Goal: Task Accomplishment & Management: Complete application form

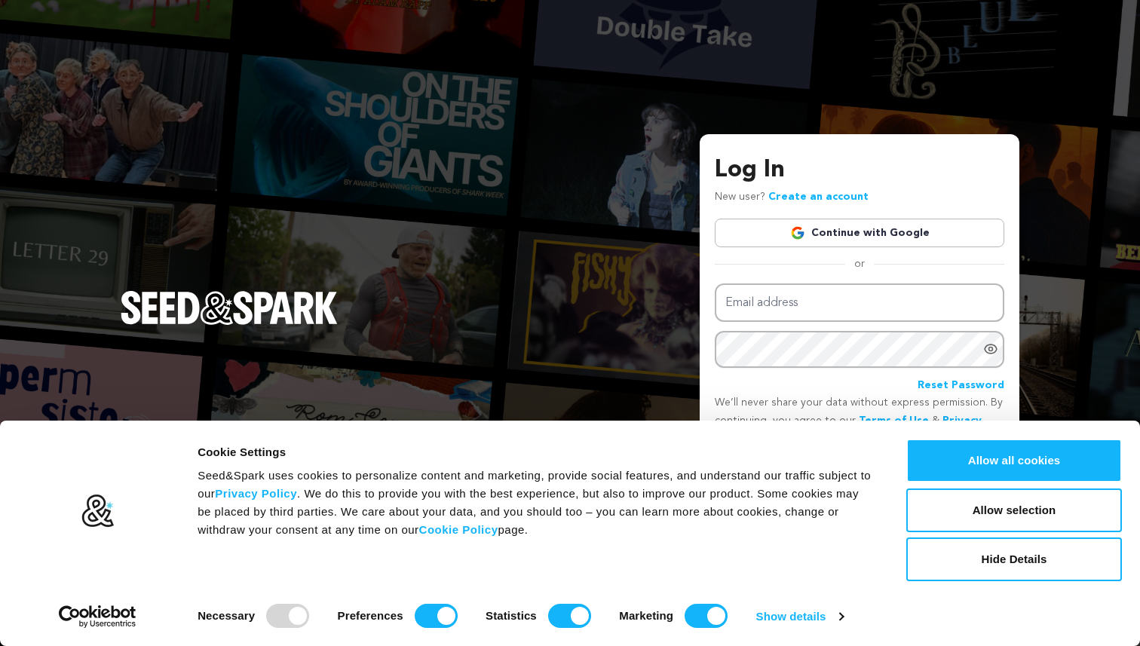
click at [782, 246] on link "Continue with Google" at bounding box center [859, 233] width 289 height 29
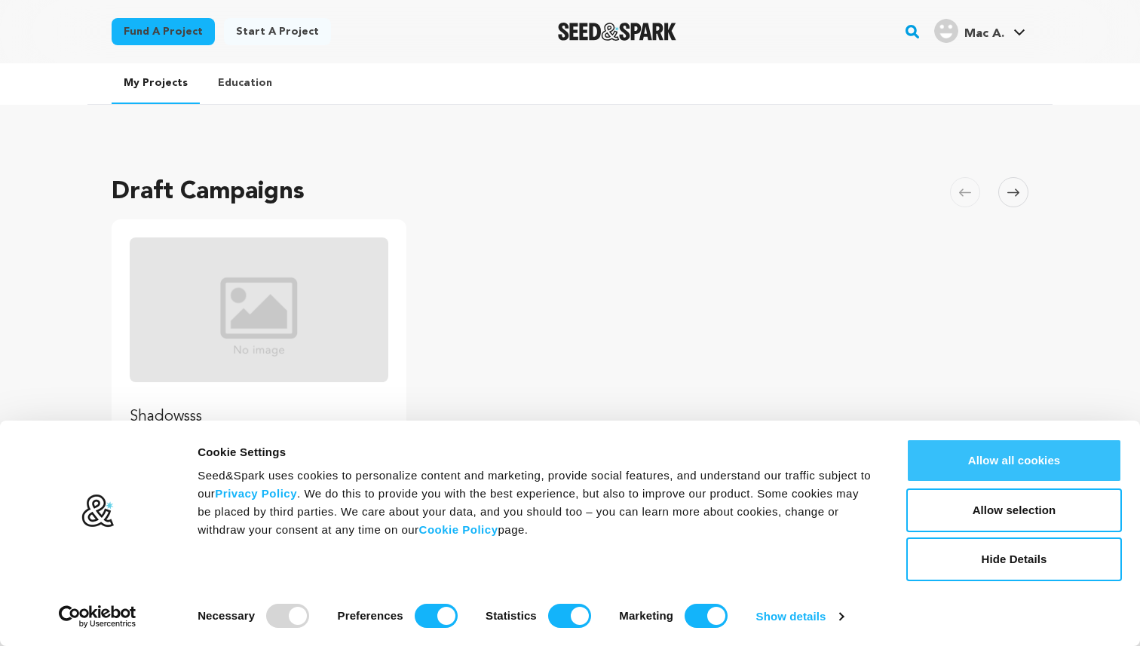
click at [1022, 463] on button "Allow all cookies" at bounding box center [1014, 461] width 216 height 44
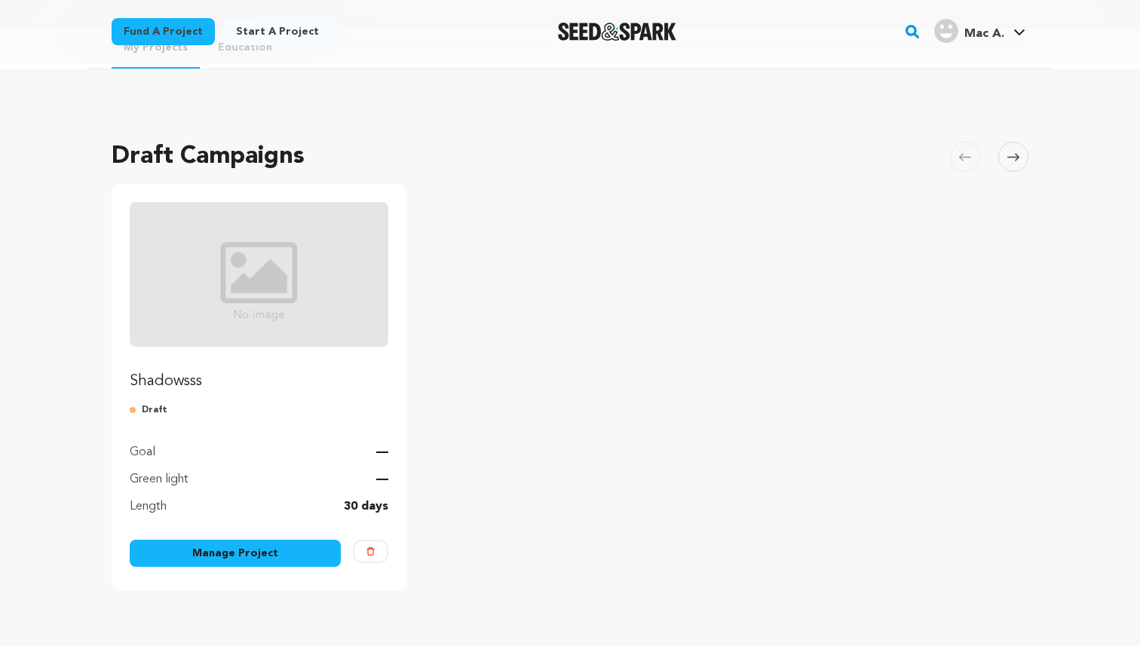
scroll to position [172, 0]
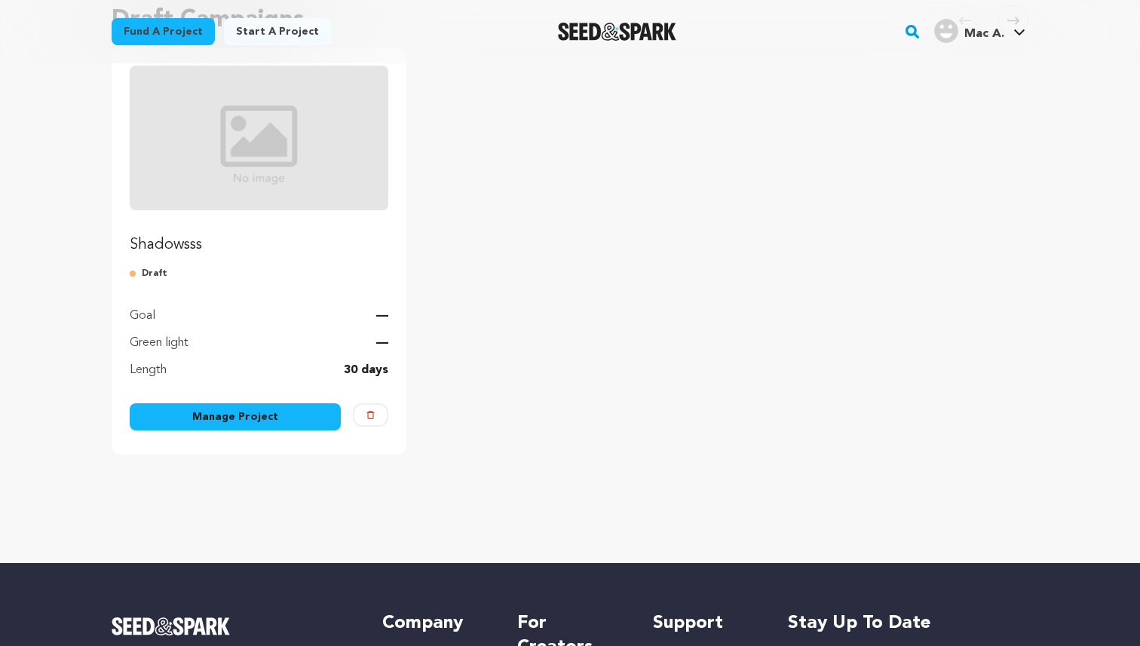
click at [227, 418] on link "Manage Project" at bounding box center [235, 416] width 211 height 27
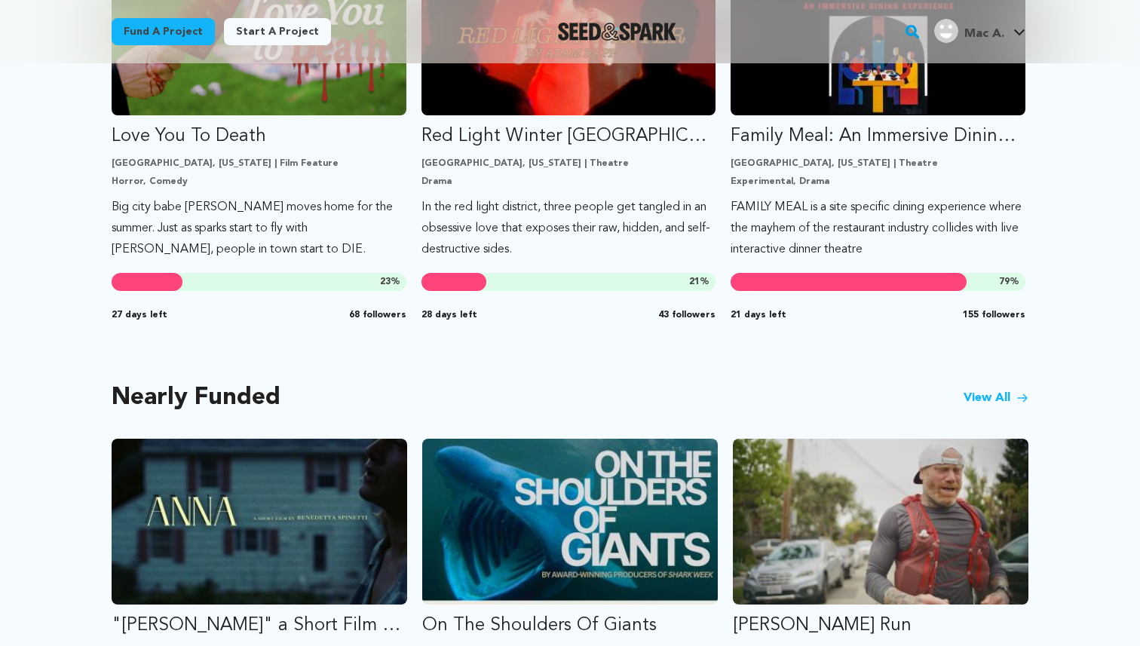
scroll to position [915, 0]
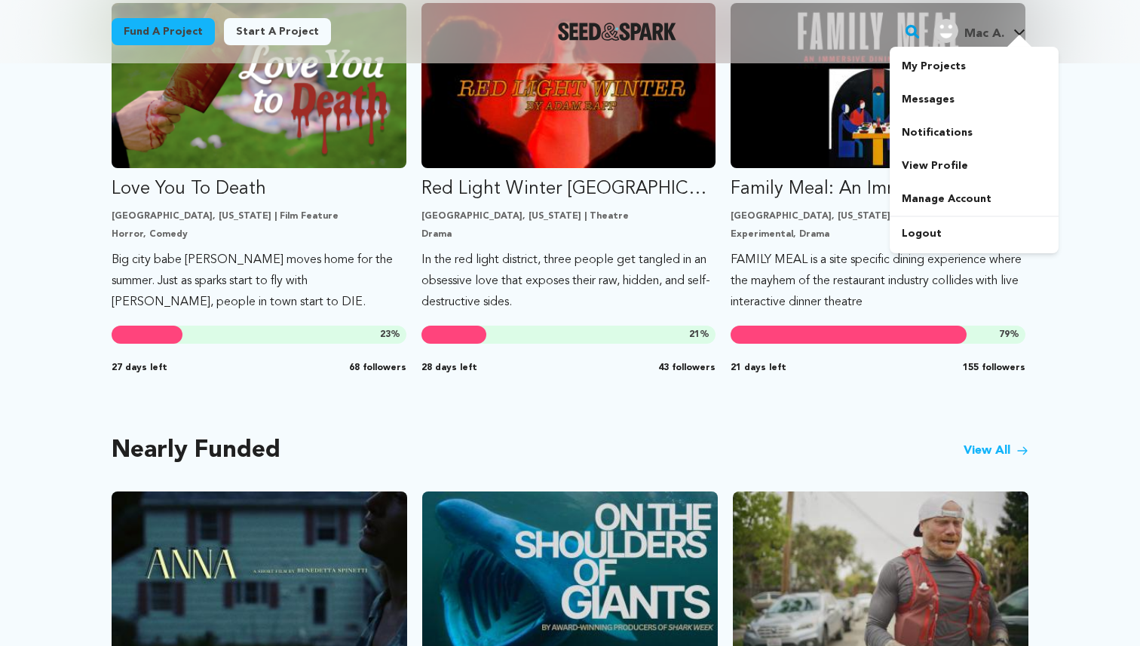
click at [980, 23] on div "Mac A." at bounding box center [969, 31] width 70 height 24
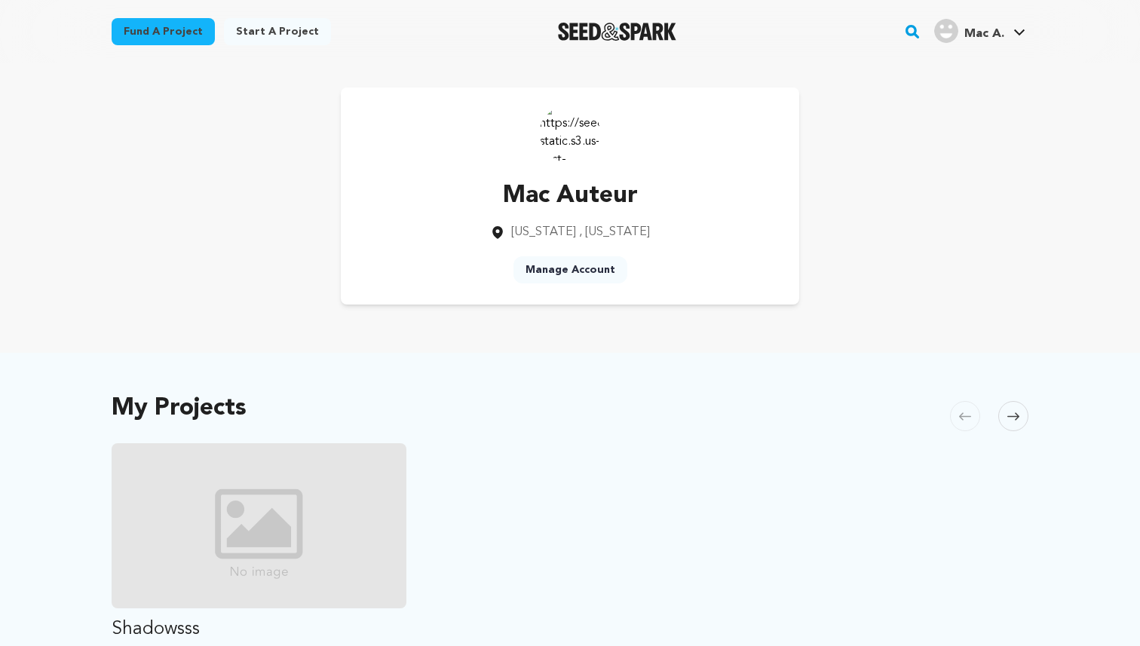
click at [561, 394] on div "My Projects [GEOGRAPHIC_DATA] Skip to previous slide page [GEOGRAPHIC_DATA] Sha…" at bounding box center [570, 641] width 917 height 516
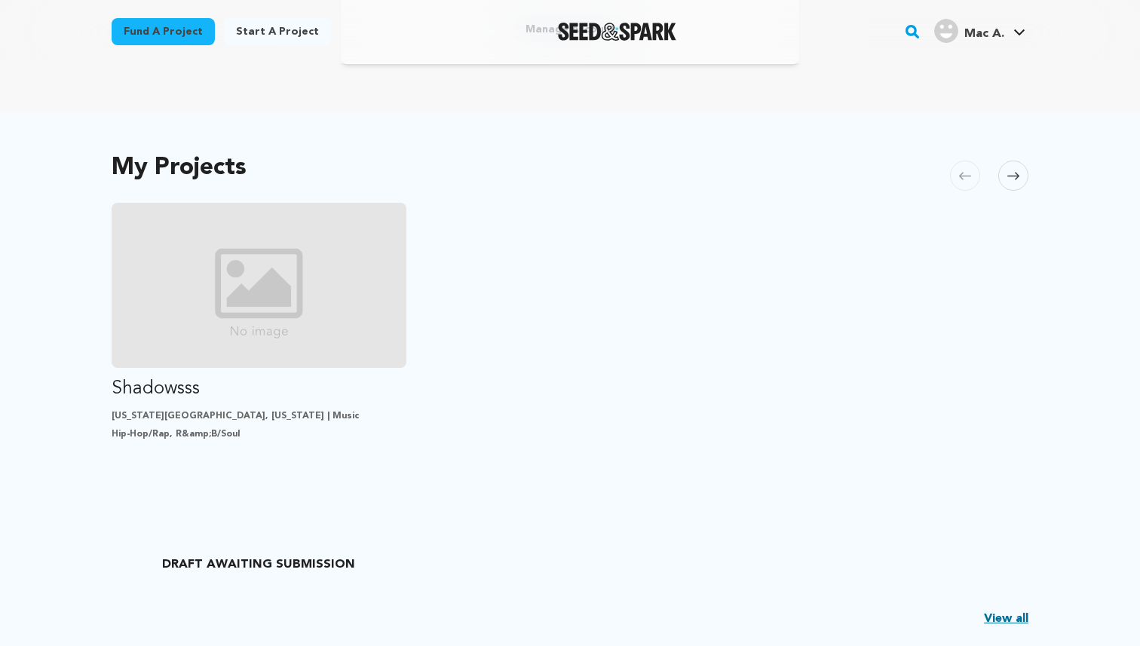
scroll to position [373, 0]
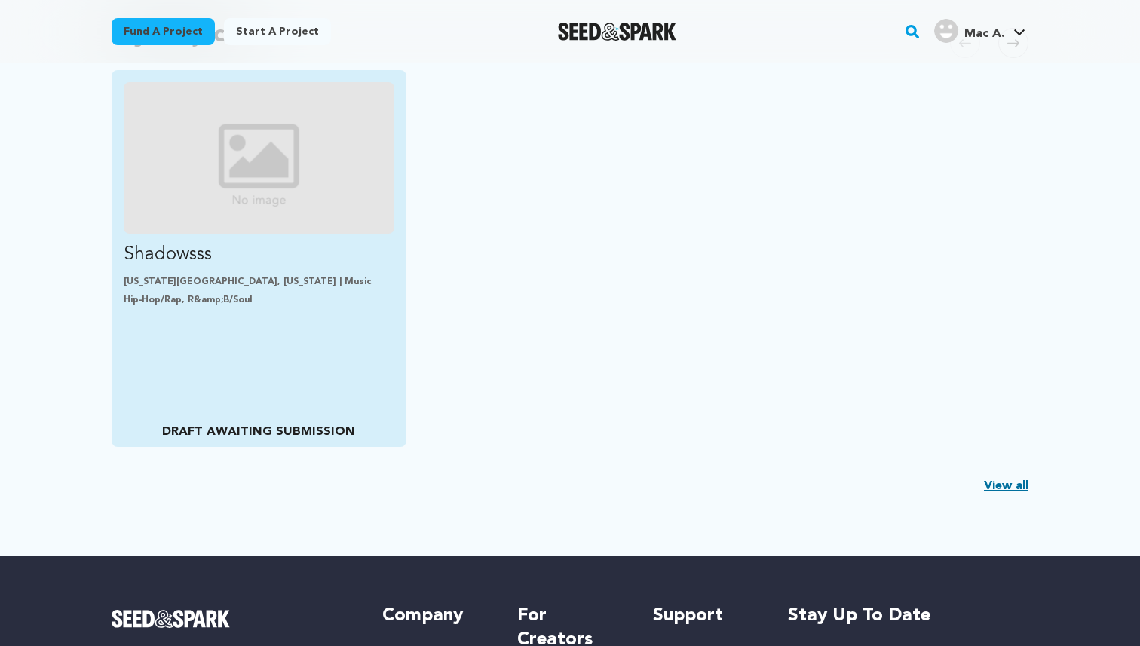
click at [243, 286] on p "[US_STATE][GEOGRAPHIC_DATA], [US_STATE] | Music" at bounding box center [259, 282] width 271 height 12
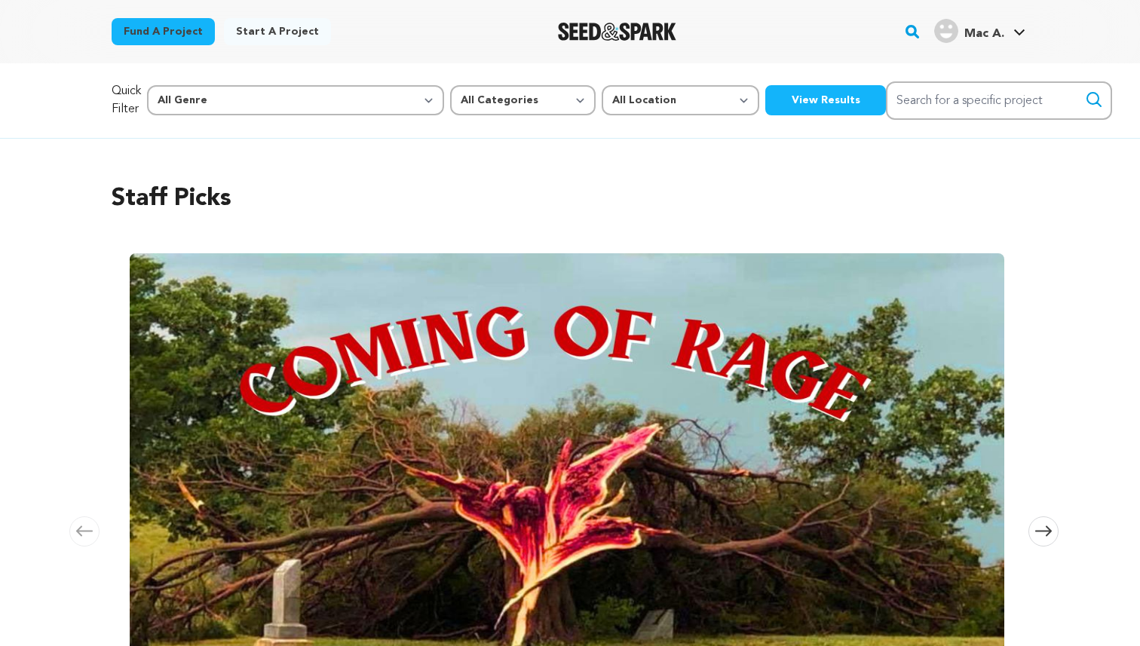
click at [277, 42] on link "Start a project" at bounding box center [277, 31] width 107 height 27
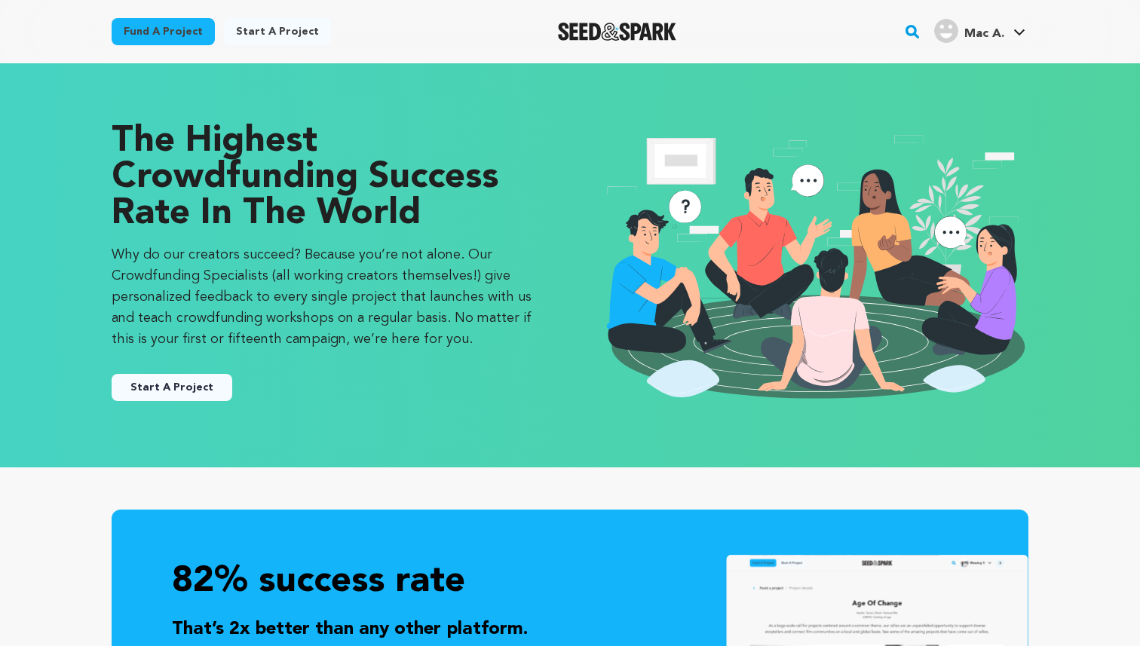
click at [977, 32] on span "Mac A." at bounding box center [984, 34] width 40 height 12
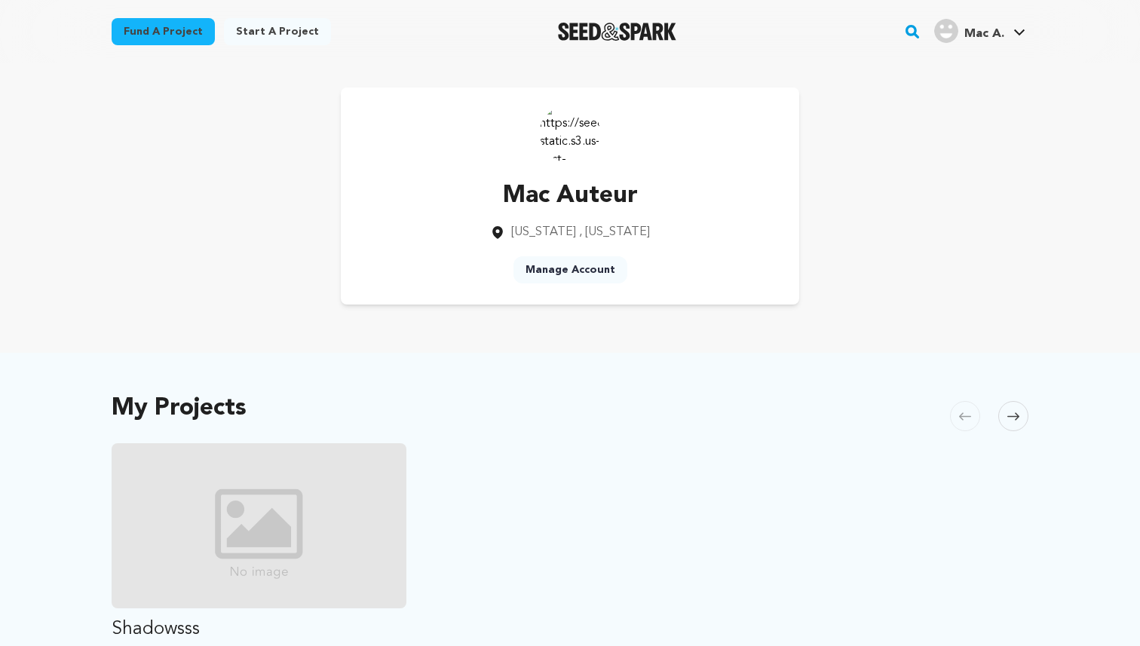
scroll to position [1, 0]
click at [265, 27] on link "Start a project" at bounding box center [277, 31] width 107 height 27
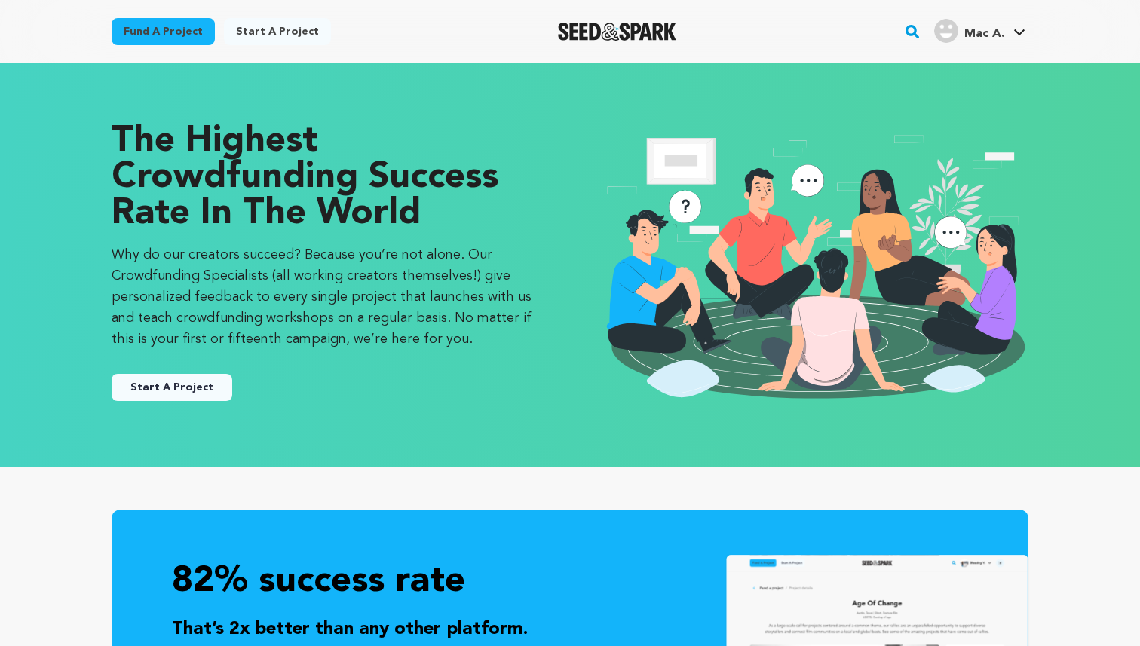
click at [176, 377] on button "Start A Project" at bounding box center [172, 387] width 121 height 27
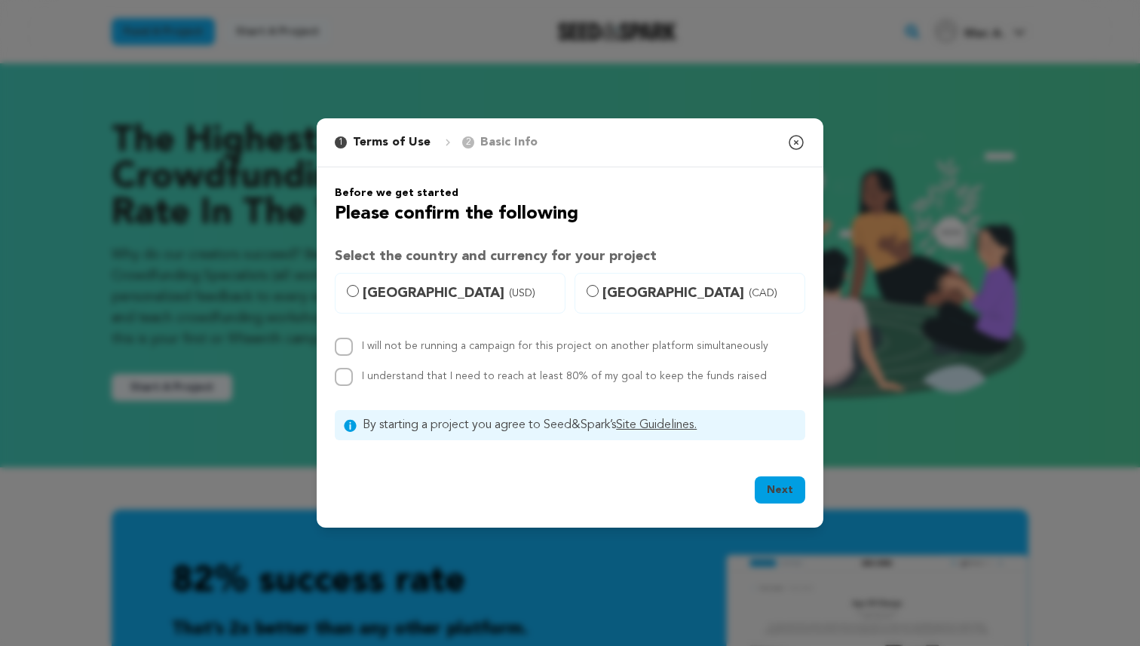
click at [354, 299] on label "United States (USD)" at bounding box center [450, 293] width 231 height 41
click at [354, 297] on input "United States (USD)" at bounding box center [353, 291] width 12 height 12
radio input "true"
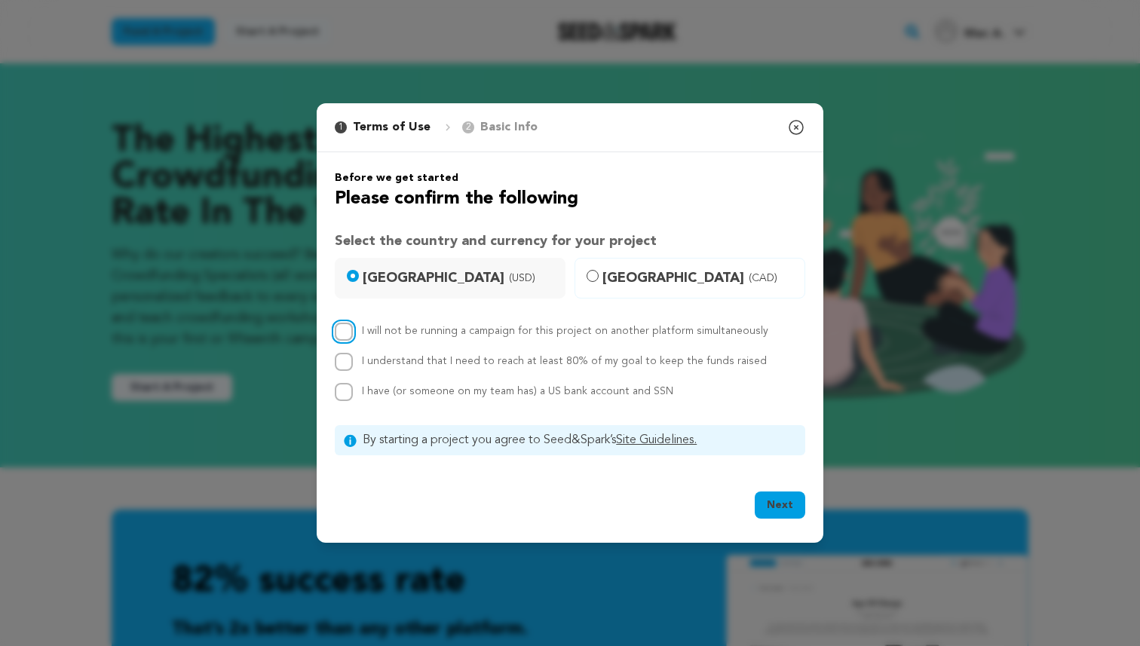
click at [338, 335] on input "I will not be running a campaign for this project on another platform simultane…" at bounding box center [344, 332] width 18 height 18
checkbox input "true"
click at [344, 360] on input "I understand that I need to reach at least 80% of my goal to keep the funds rai…" at bounding box center [344, 362] width 18 height 18
checkbox input "true"
click at [343, 390] on input "I have (or someone on my team has) a US bank account and SSN" at bounding box center [344, 392] width 18 height 18
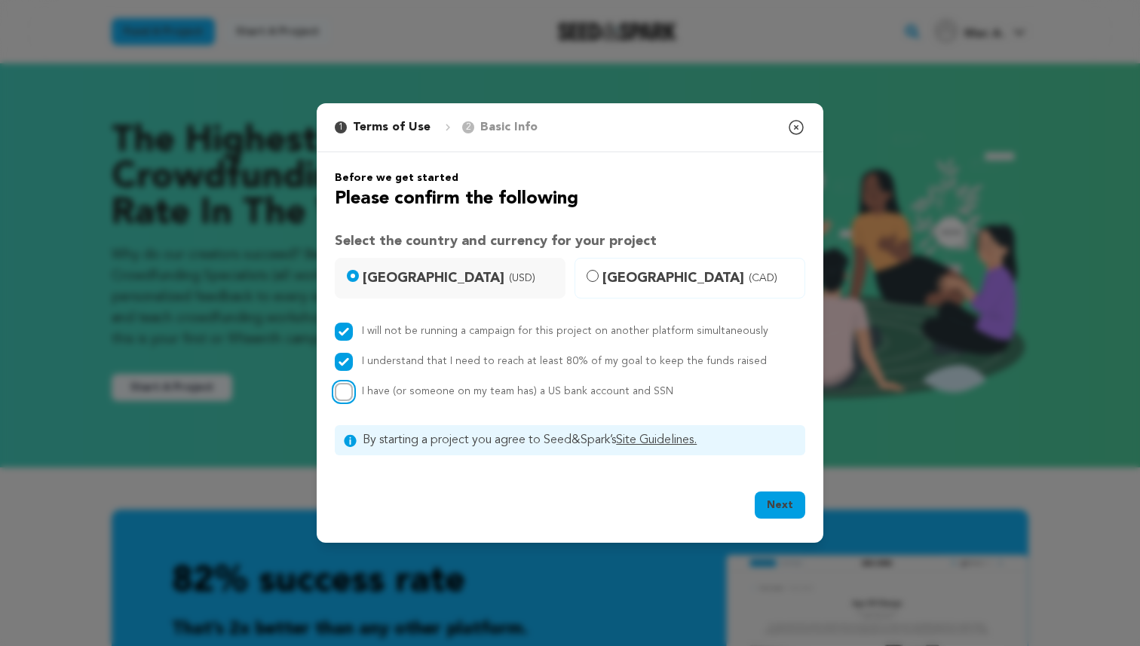
checkbox input "true"
click at [795, 503] on button "Next" at bounding box center [780, 504] width 51 height 27
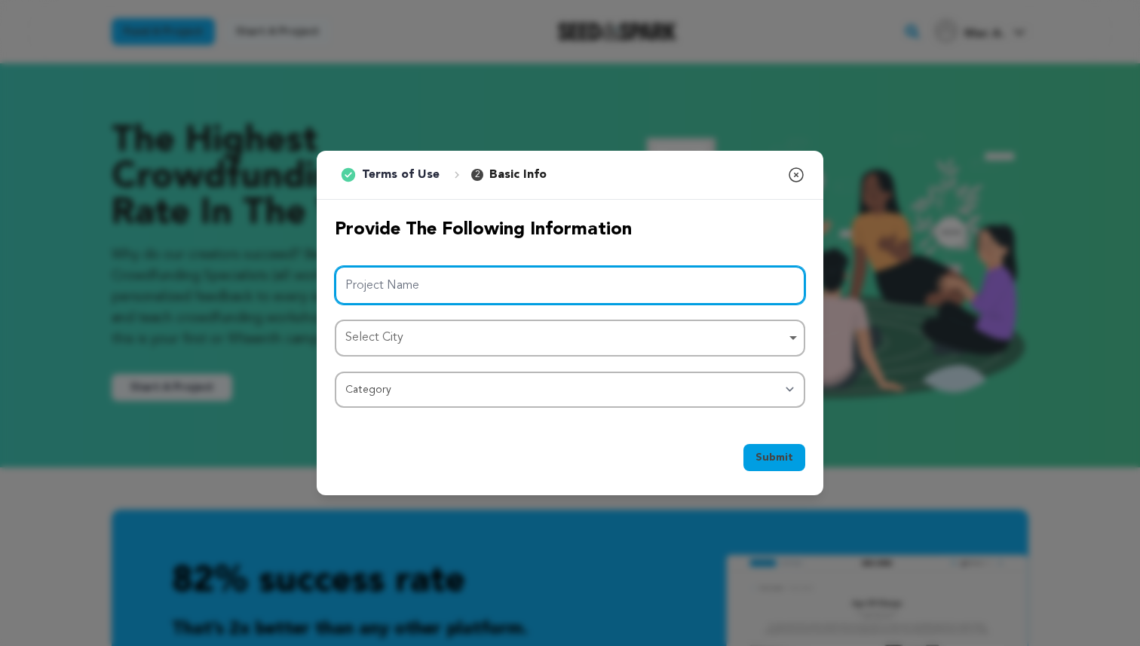
click at [513, 295] on input "Project Name" at bounding box center [570, 285] width 470 height 38
click at [491, 342] on div "Select City Remove item" at bounding box center [565, 338] width 440 height 22
type input "Shadowsss (A"
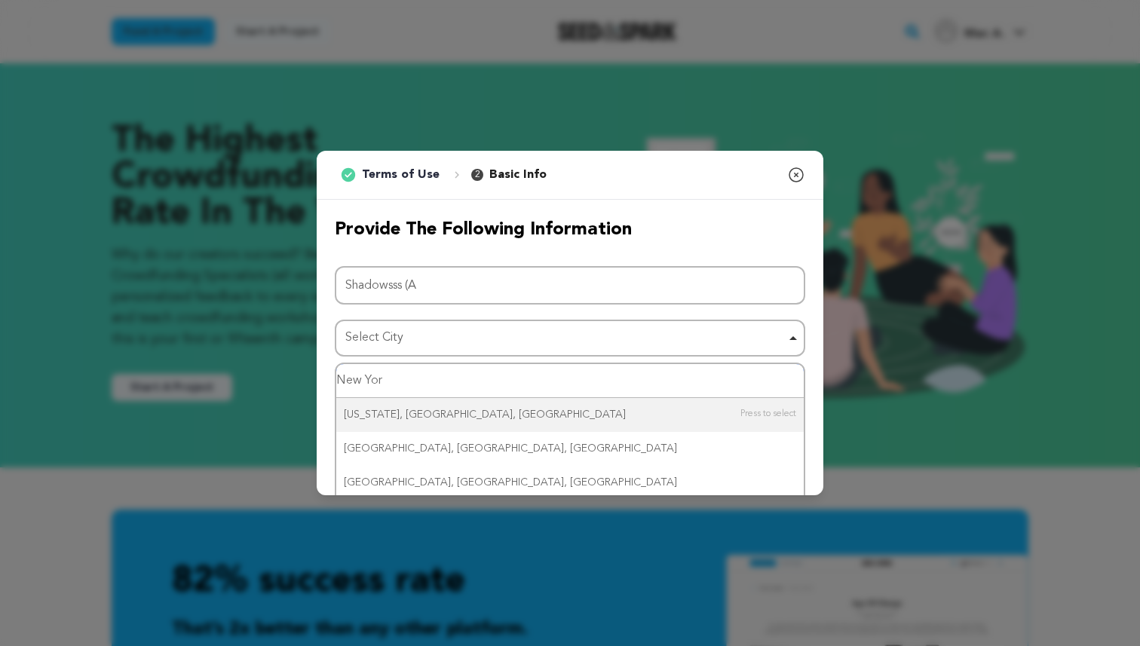
type input "New York"
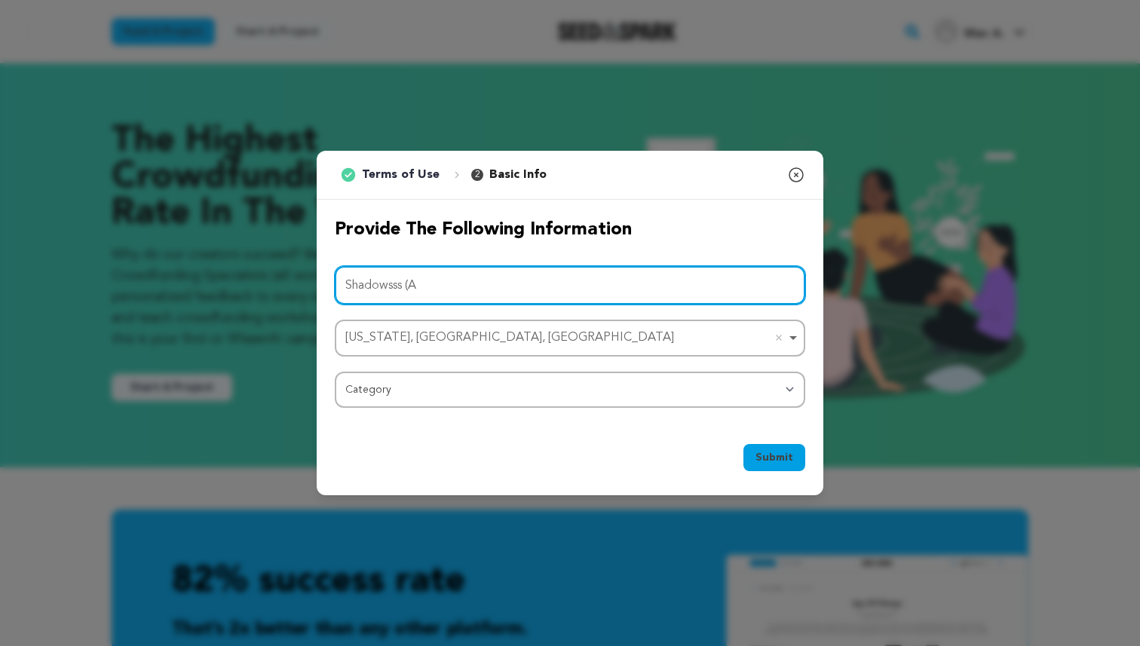
click at [432, 289] on input "Shadowsss (A" at bounding box center [570, 285] width 470 height 38
drag, startPoint x: 432, startPoint y: 289, endPoint x: 326, endPoint y: 285, distance: 105.6
click at [325, 284] on div "Provide the following information Project Name Shadowsss (A New York, NY, USA N…" at bounding box center [570, 313] width 507 height 226
type input "SHADOWSSS"
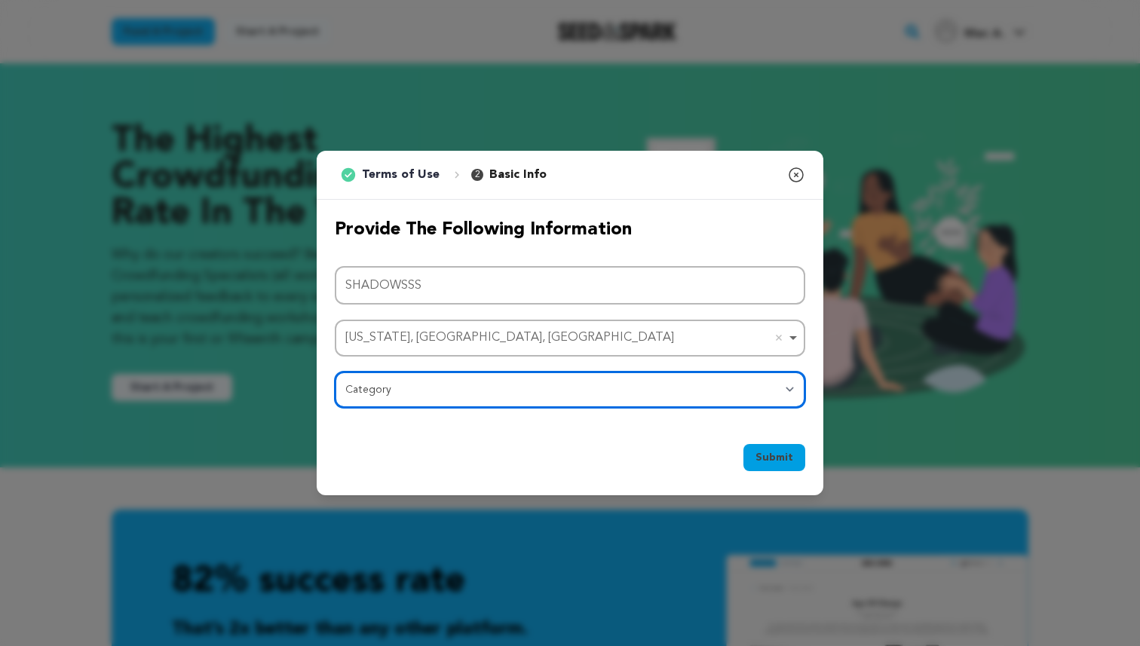
click at [418, 384] on select "Category Film Feature Film Short Series Film Festival Company Music Video VR Ex…" at bounding box center [570, 390] width 470 height 36
select select "10892"
click at [335, 372] on select "Category Film Feature Film Short Series Film Festival Company Music Video VR Ex…" at bounding box center [570, 390] width 470 height 36
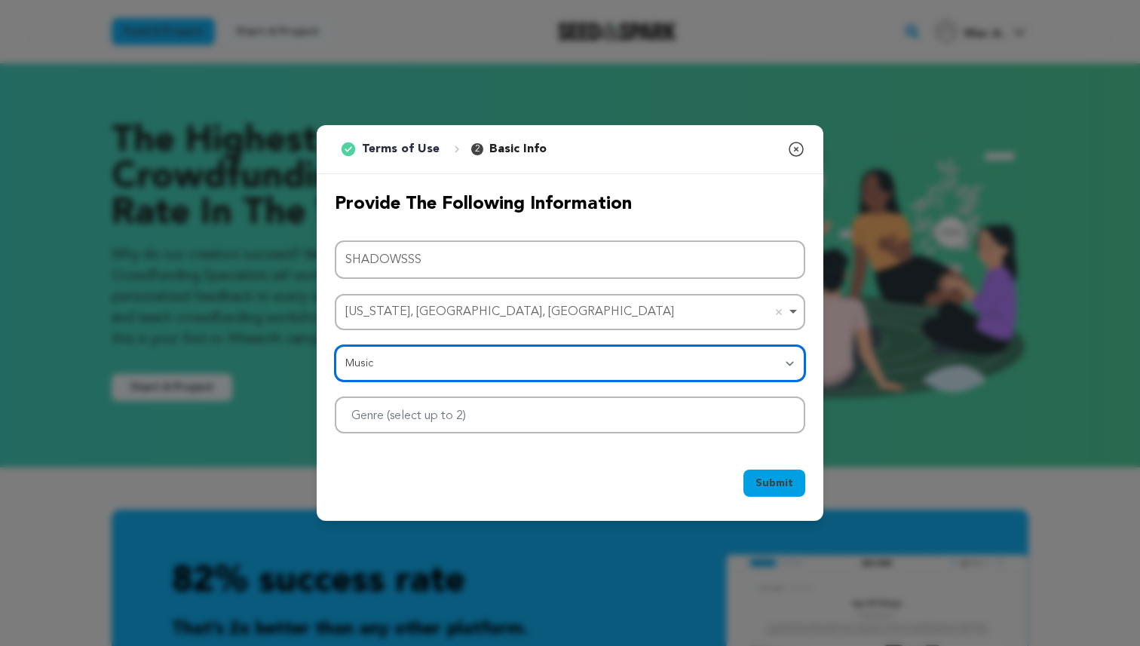
click at [558, 412] on div at bounding box center [570, 414] width 470 height 37
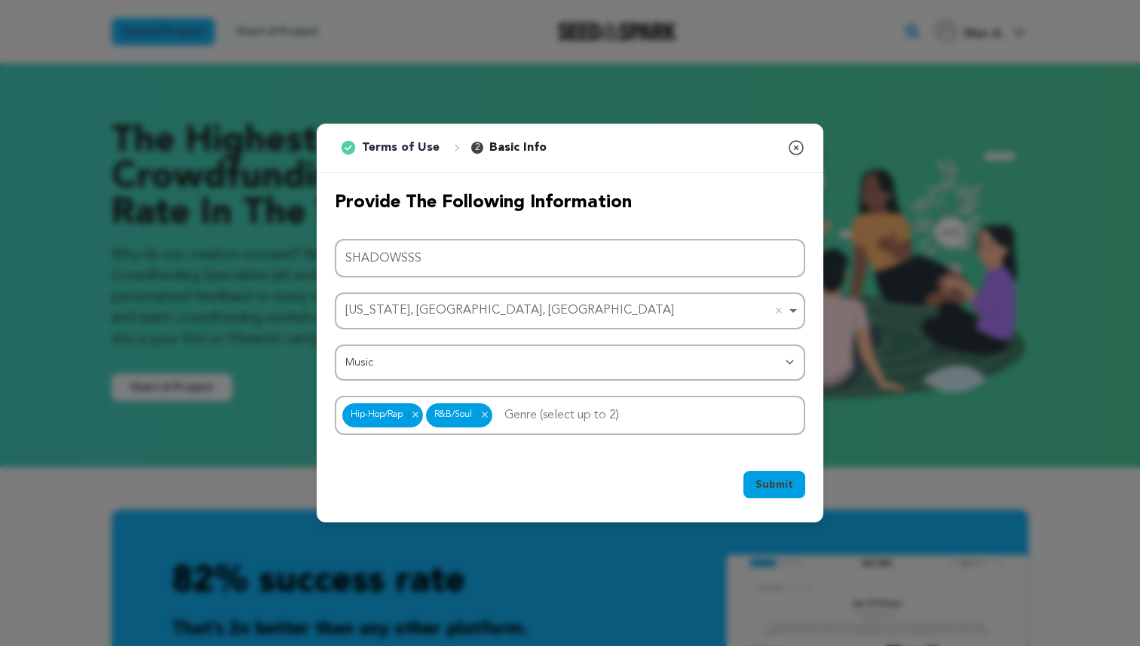
click at [766, 478] on span "Submit" at bounding box center [774, 484] width 38 height 15
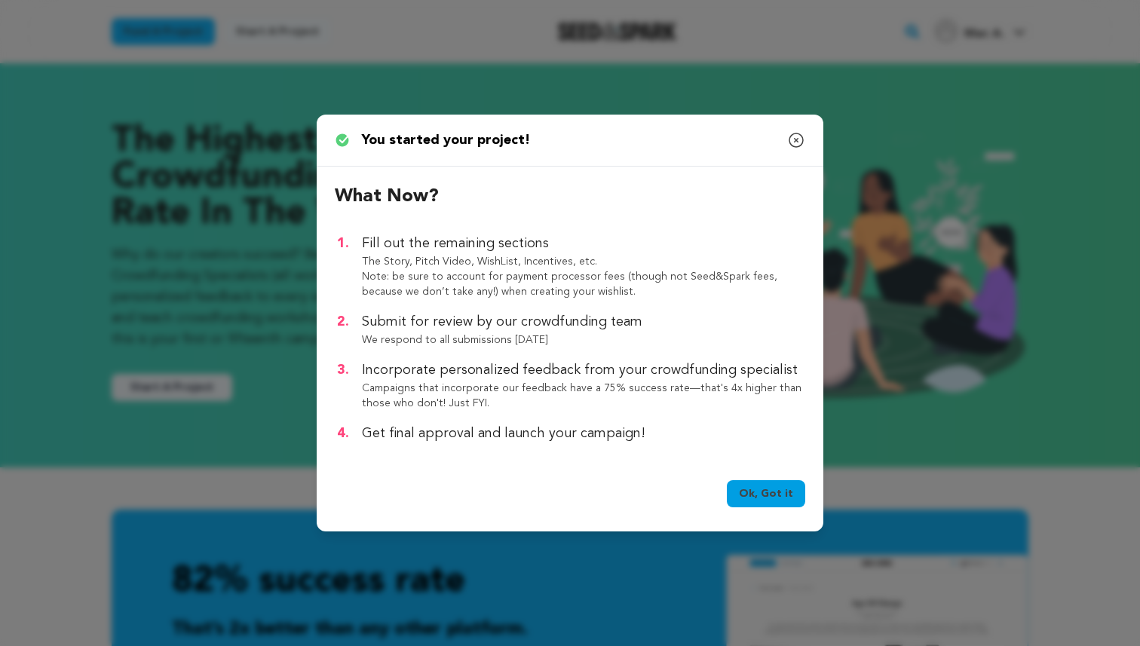
click at [777, 489] on link "Ok, Got it" at bounding box center [766, 493] width 78 height 27
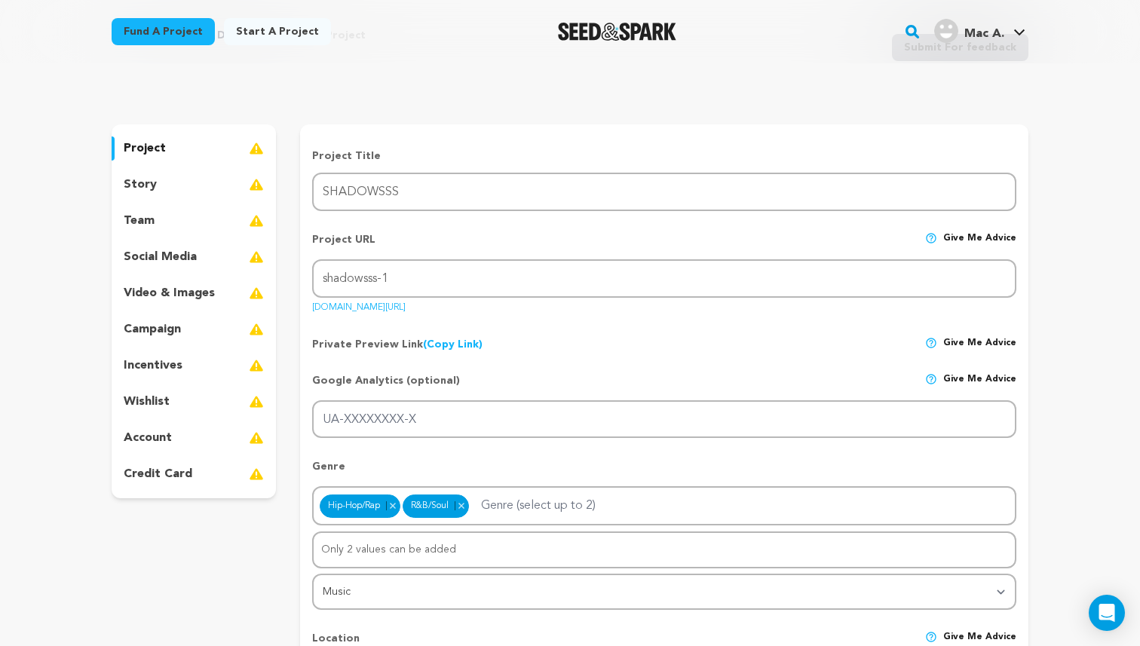
scroll to position [76, 0]
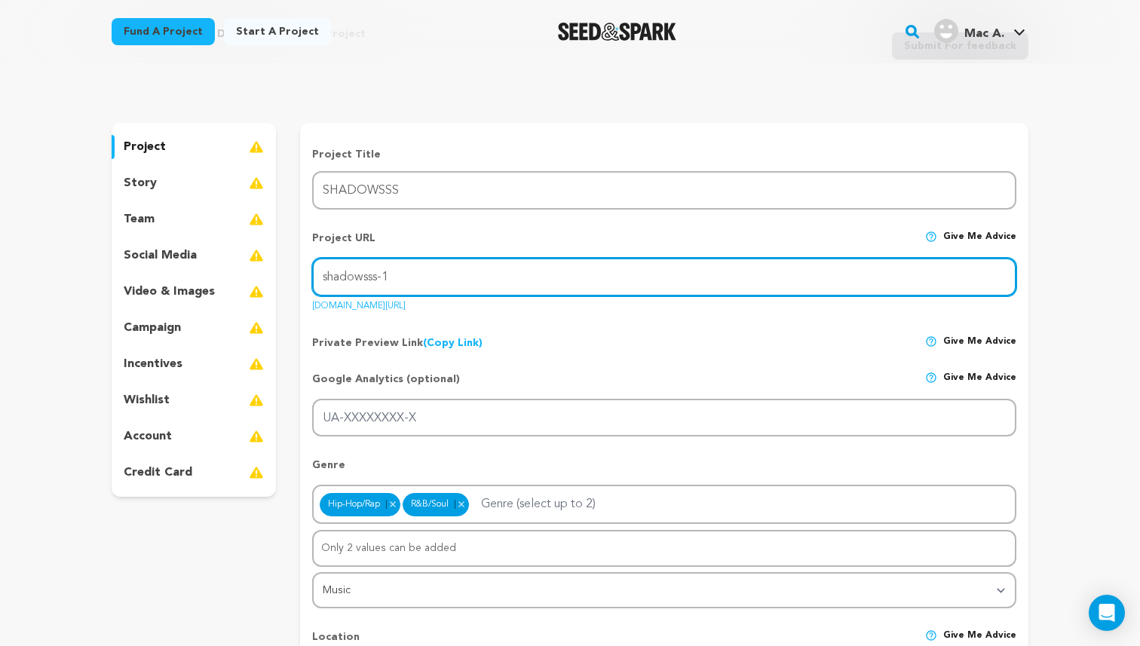
click at [409, 278] on input "shadowsss-1" at bounding box center [664, 277] width 704 height 38
type input "shadowsss"
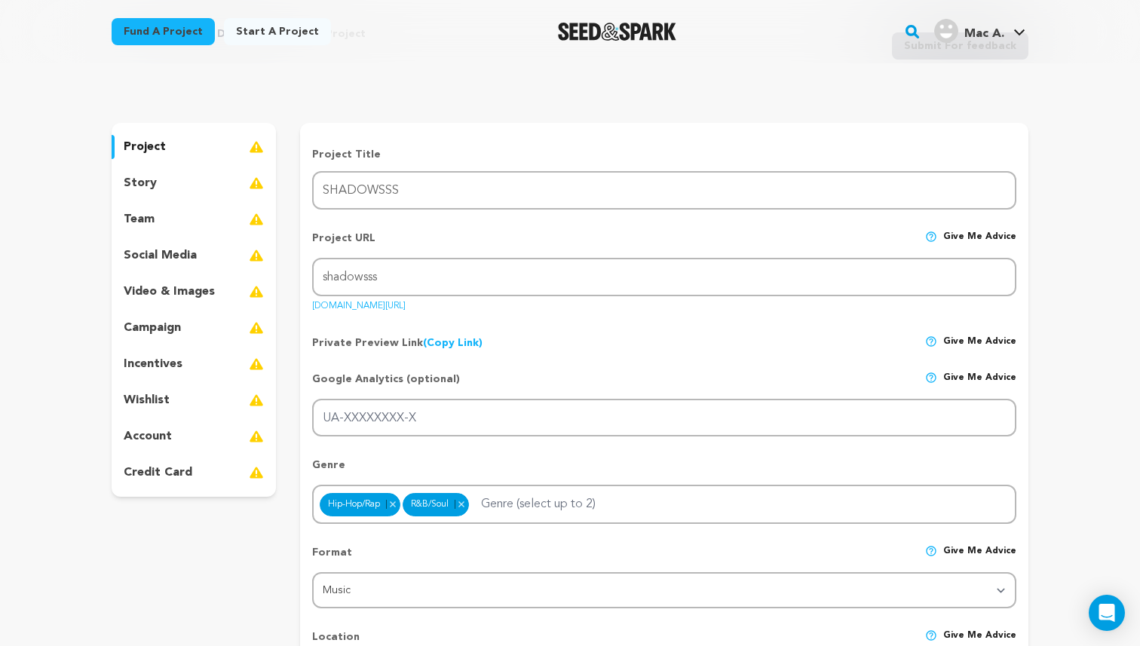
click at [532, 329] on div "Private Preview Link (Copy Link) Copy private preview link Give me advice" at bounding box center [664, 336] width 704 height 27
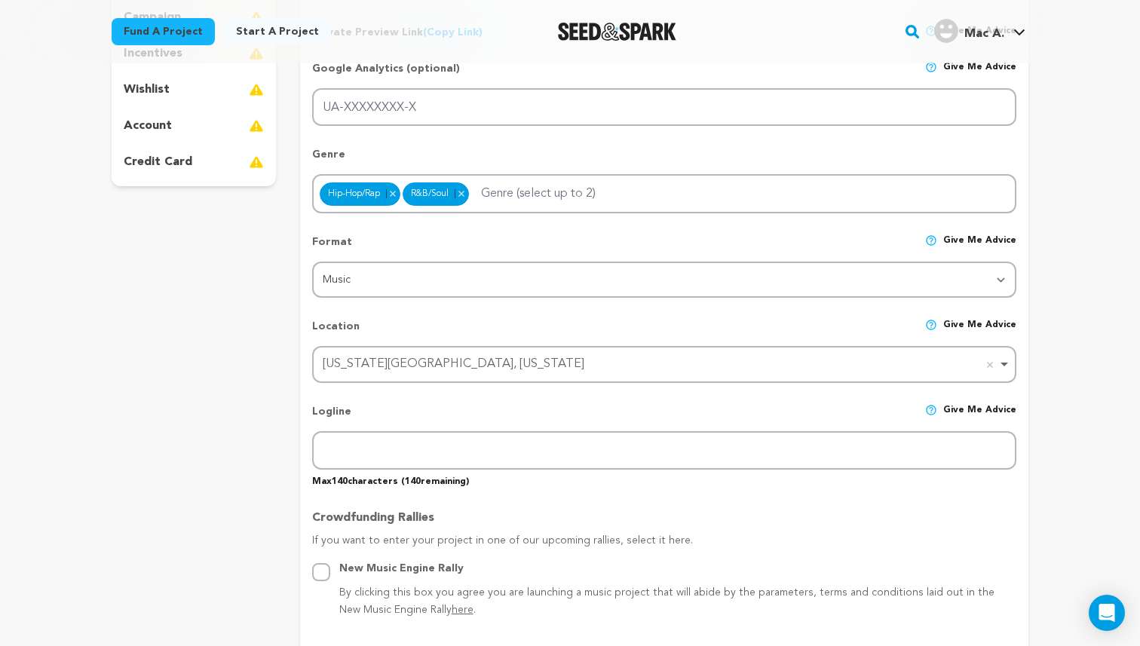
scroll to position [405, 0]
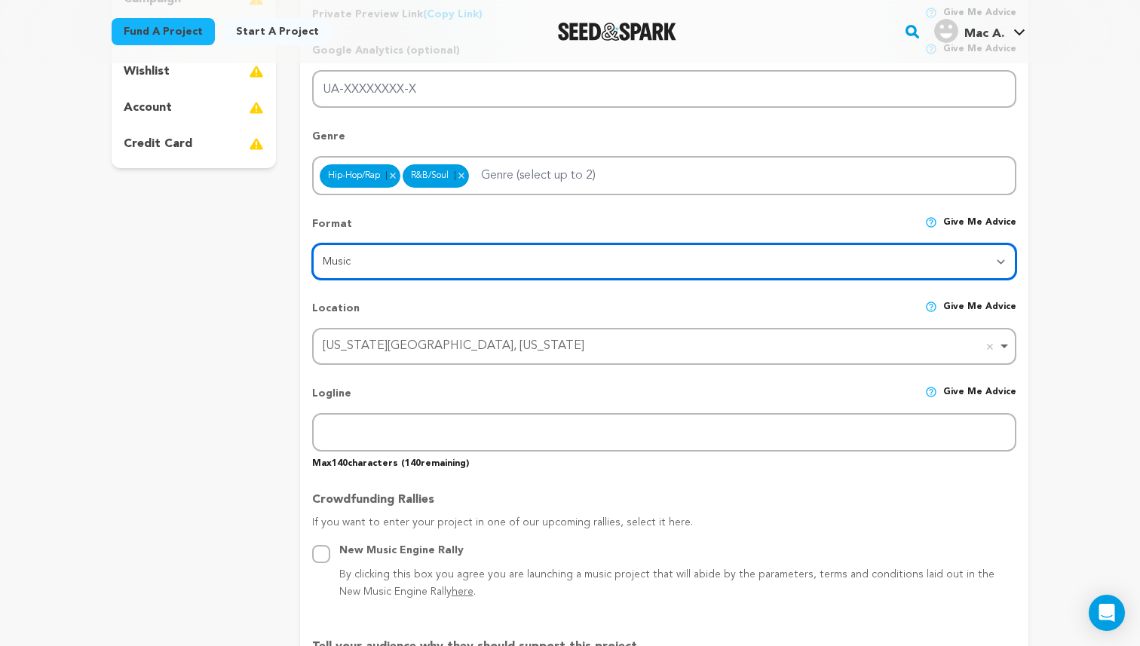
click at [923, 251] on select "Category Film Feature Film Short Series VR Experience Film Festival Company Mus…" at bounding box center [664, 261] width 704 height 36
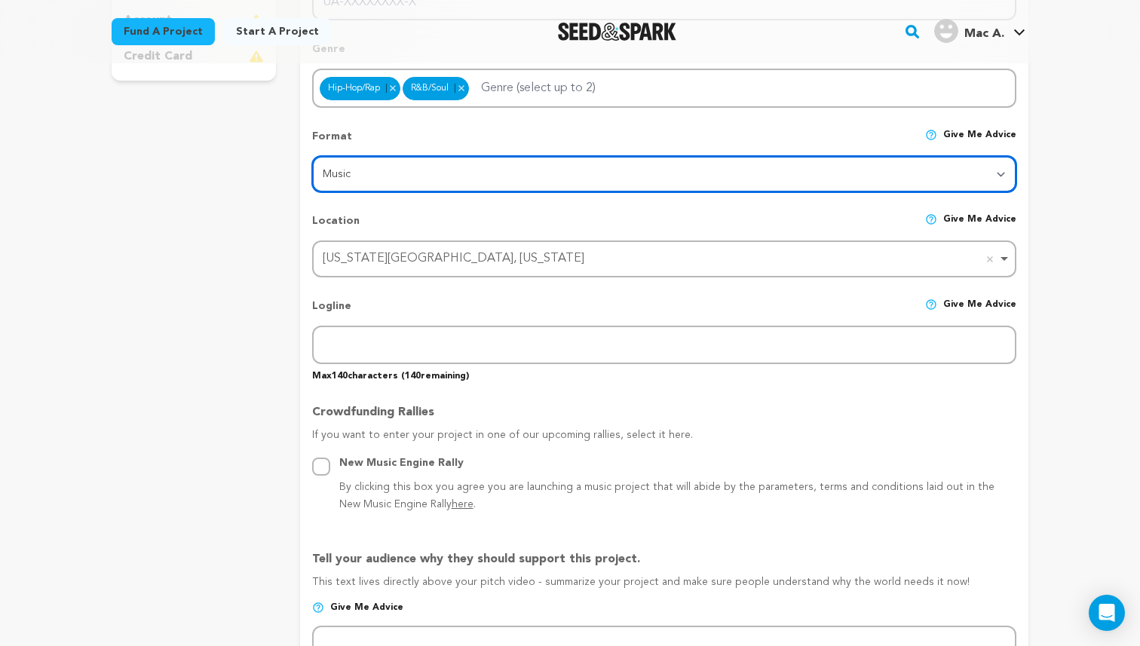
scroll to position [494, 0]
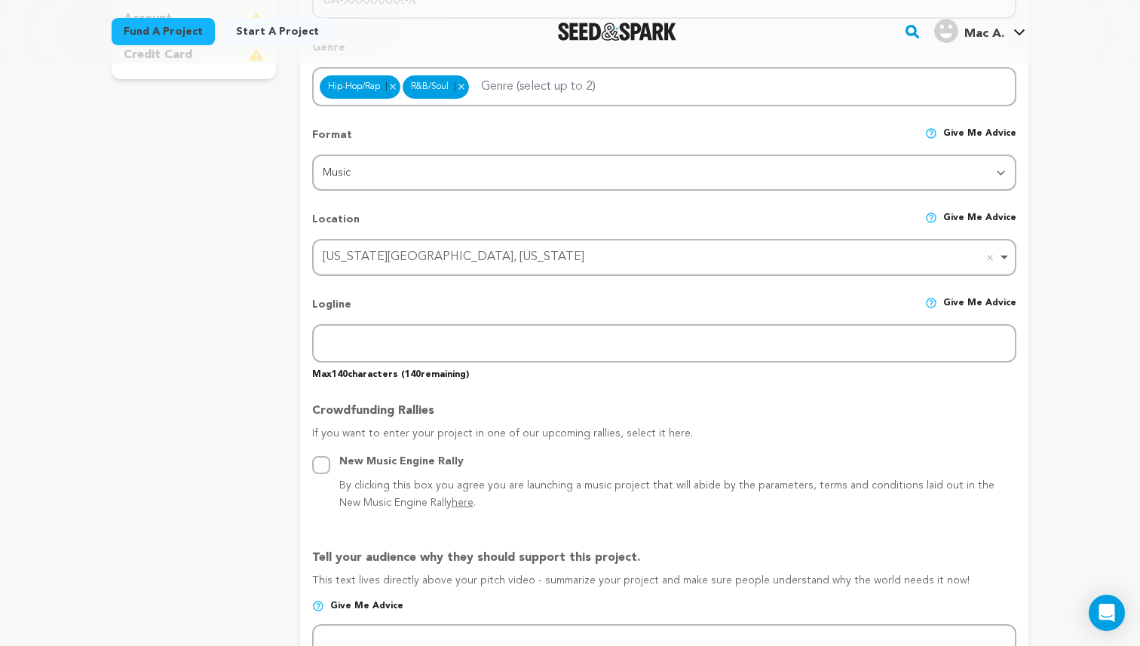
click at [438, 495] on p "By clicking this box you agree you are launching a music project that will abid…" at bounding box center [677, 495] width 677 height 36
click at [330, 474] on input "New Music Engine Rally By clicking this box you agree you are launching a music…" at bounding box center [321, 465] width 18 height 18
radio input "true"
click at [452, 504] on span "here" at bounding box center [463, 502] width 22 height 11
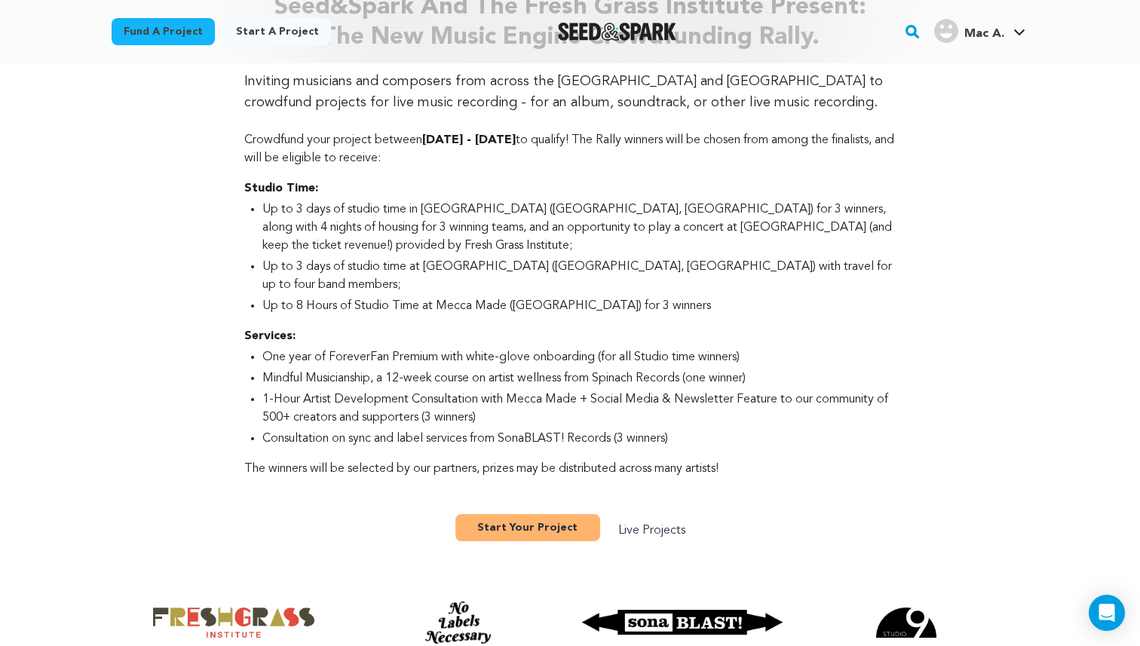
scroll to position [620, 0]
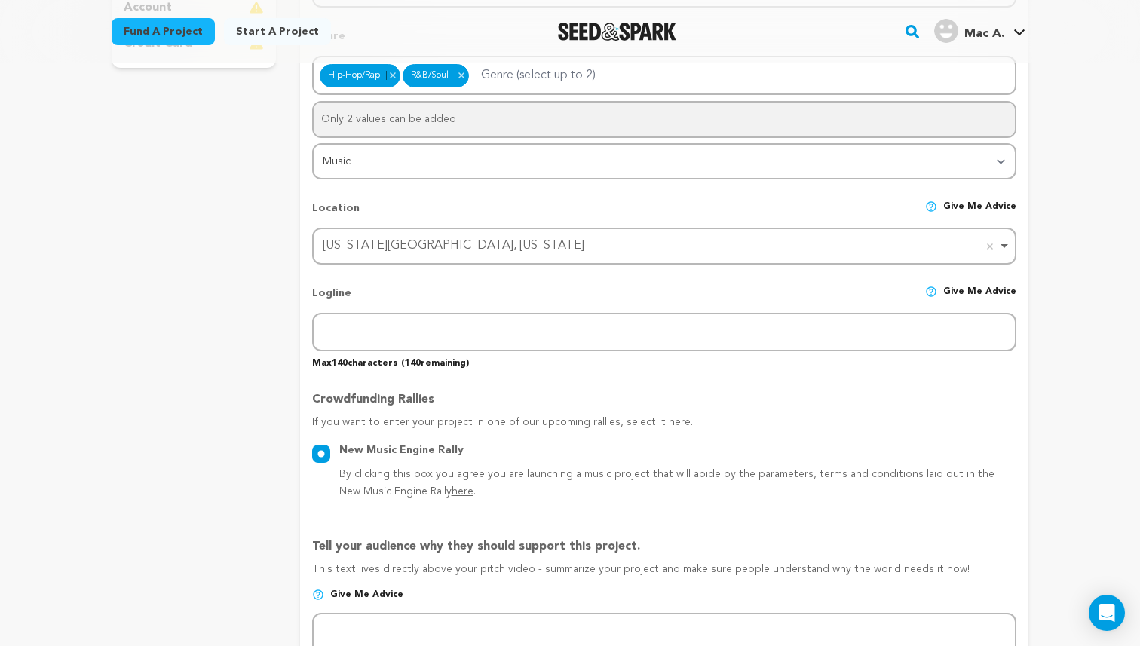
scroll to position [481, 0]
